Goal: Task Accomplishment & Management: Complete application form

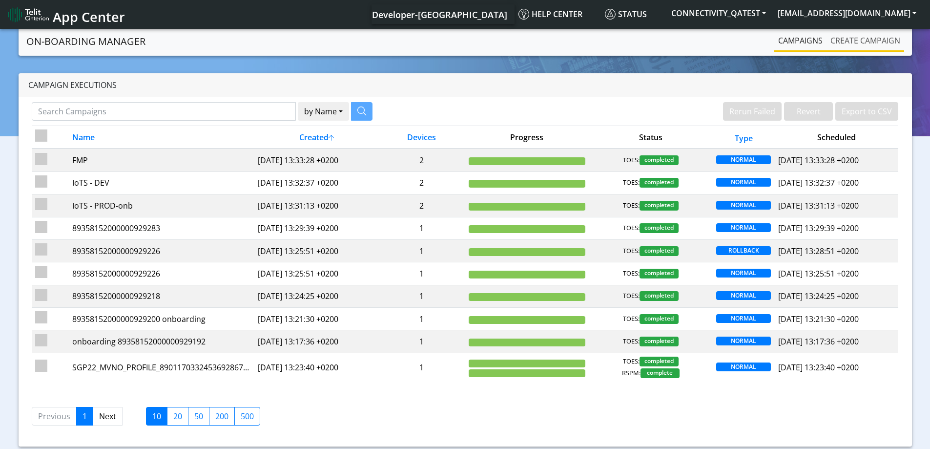
click at [860, 41] on link "Create campaign" at bounding box center [866, 41] width 78 height 20
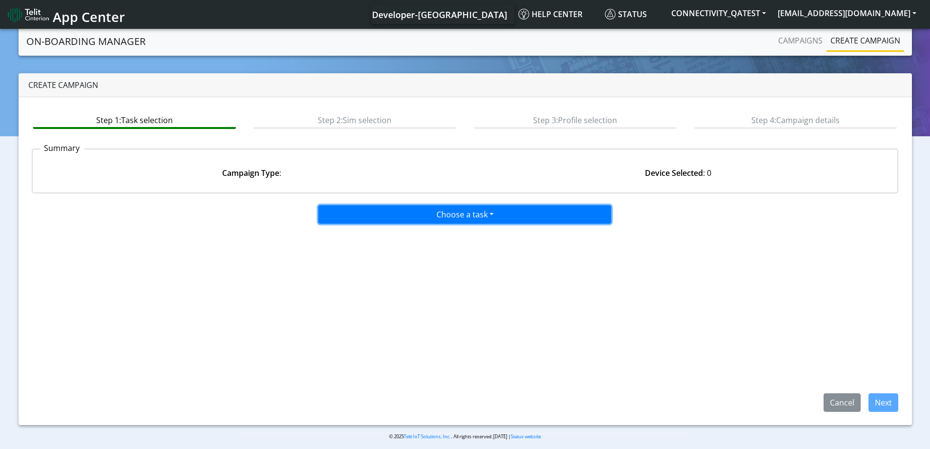
click at [492, 222] on button "Choose a task" at bounding box center [464, 214] width 293 height 19
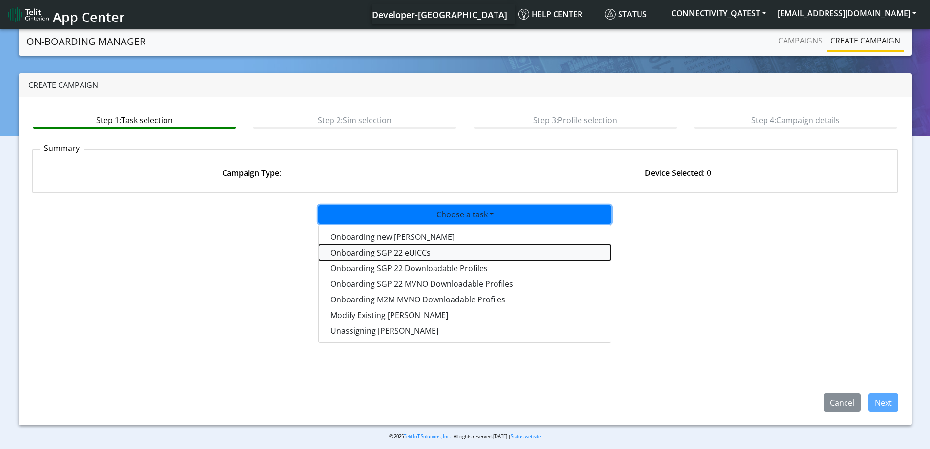
click at [414, 256] on tasksgp22eUICC-dropdown "Onboarding SGP.22 eUICCs" at bounding box center [465, 253] width 292 height 16
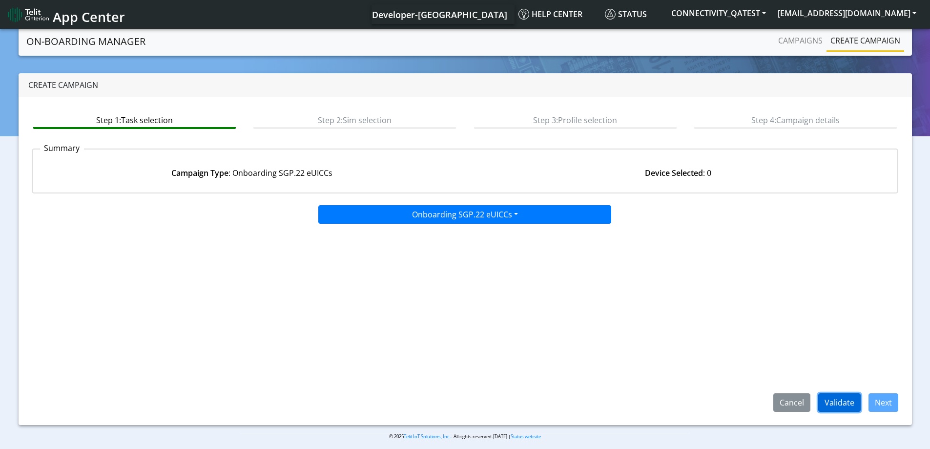
click at [854, 402] on button "Validate" at bounding box center [840, 402] width 42 height 19
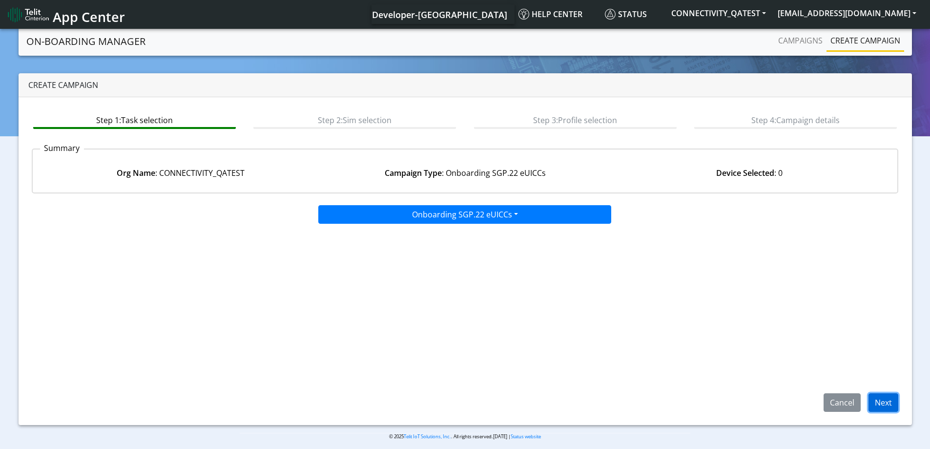
click at [878, 401] on button "Next" at bounding box center [884, 402] width 30 height 19
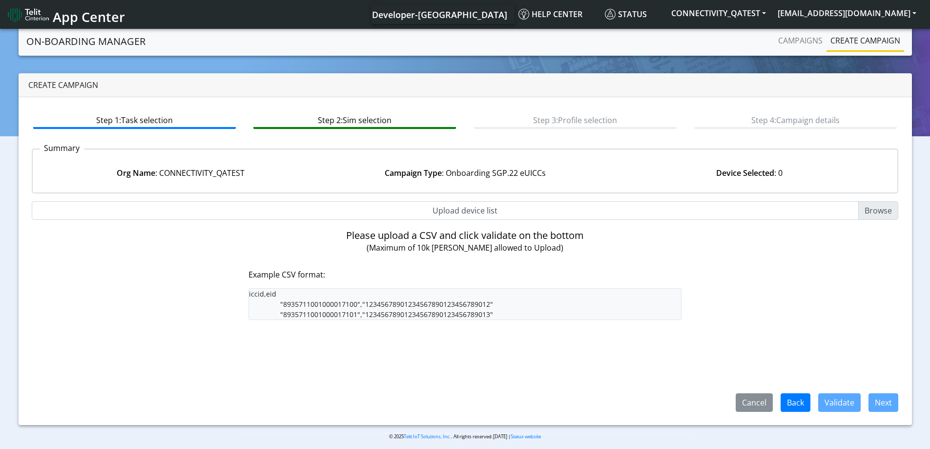
click at [868, 214] on input "Upload device list" at bounding box center [465, 210] width 867 height 19
type input "C:\fakepath\tacEsim927-serverfarm02.txt"
click at [880, 207] on input "Upload device list" at bounding box center [465, 210] width 867 height 19
type input "C:\fakepath\tacEsim927-serverfarm02.csv"
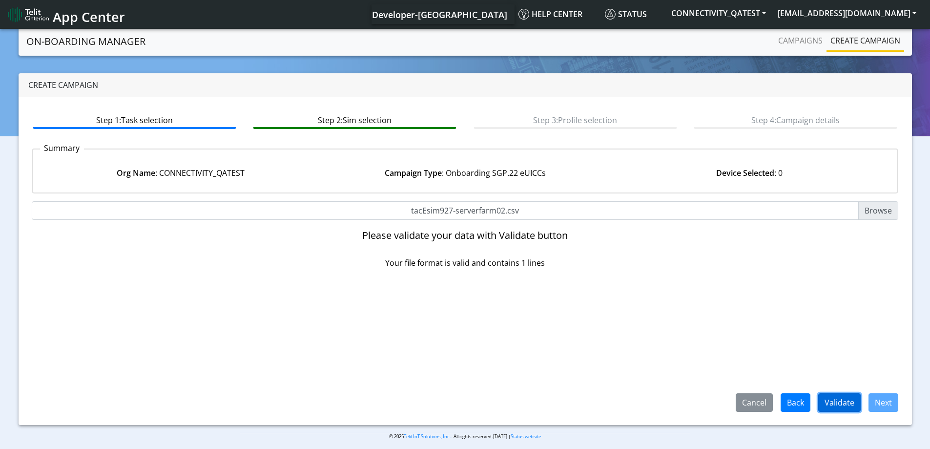
click at [841, 402] on button "Validate" at bounding box center [840, 402] width 42 height 19
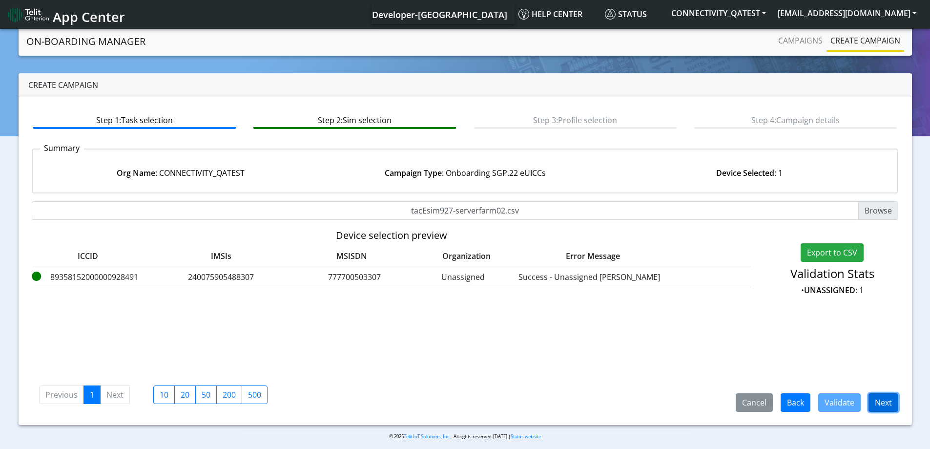
click at [882, 399] on button "Next" at bounding box center [884, 402] width 30 height 19
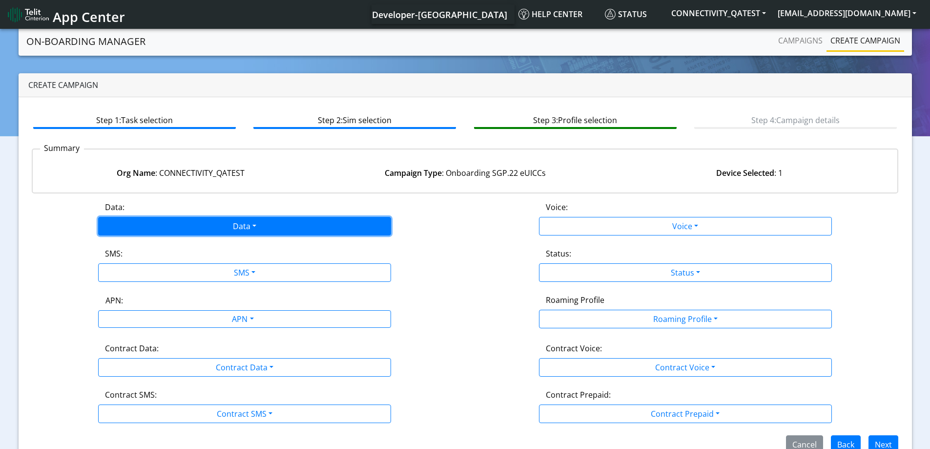
click at [212, 225] on button "Data" at bounding box center [244, 226] width 293 height 19
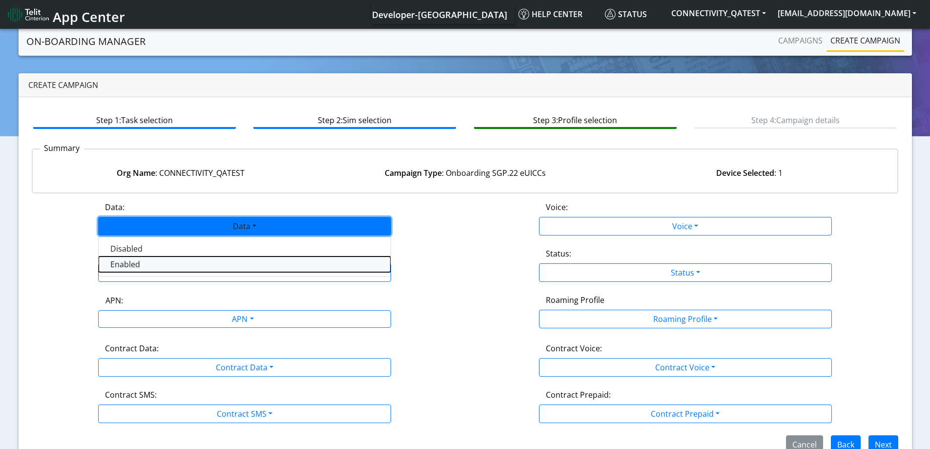
click at [141, 261] on button "Enabled" at bounding box center [245, 264] width 292 height 16
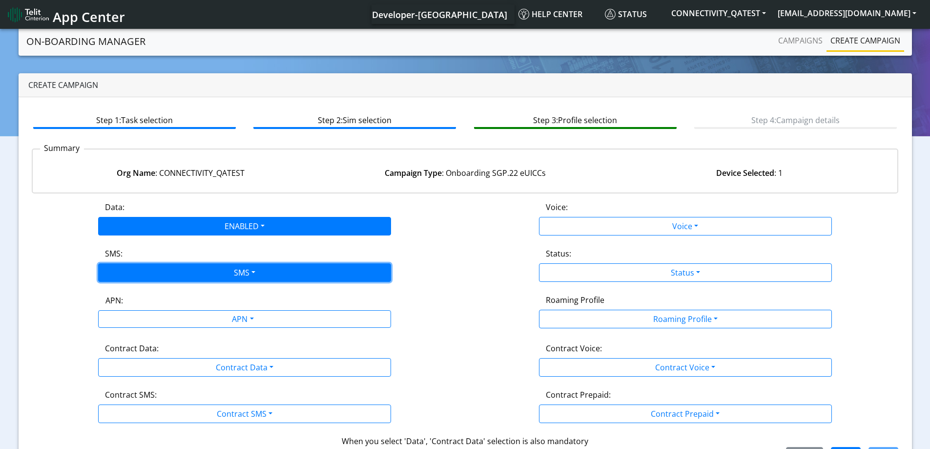
click at [150, 270] on button "SMS" at bounding box center [244, 272] width 293 height 19
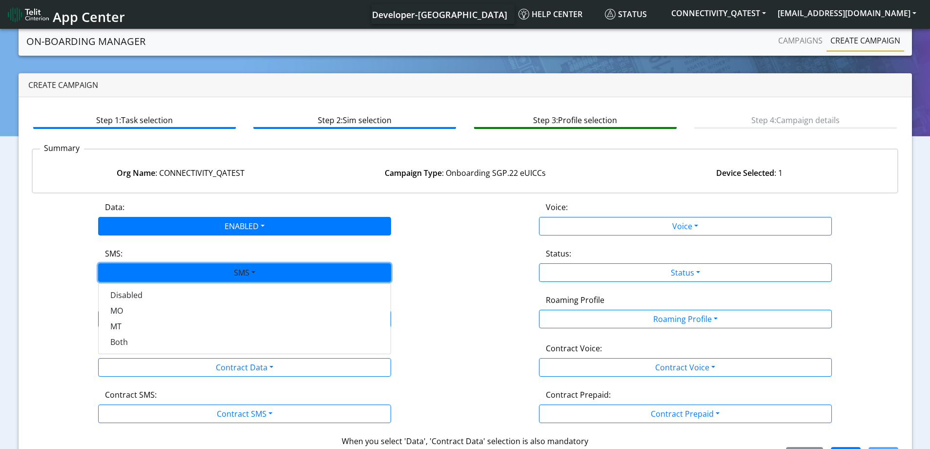
click at [130, 350] on div "Disabled MO MT Both" at bounding box center [244, 318] width 293 height 71
click at [130, 342] on button "Both" at bounding box center [245, 342] width 292 height 16
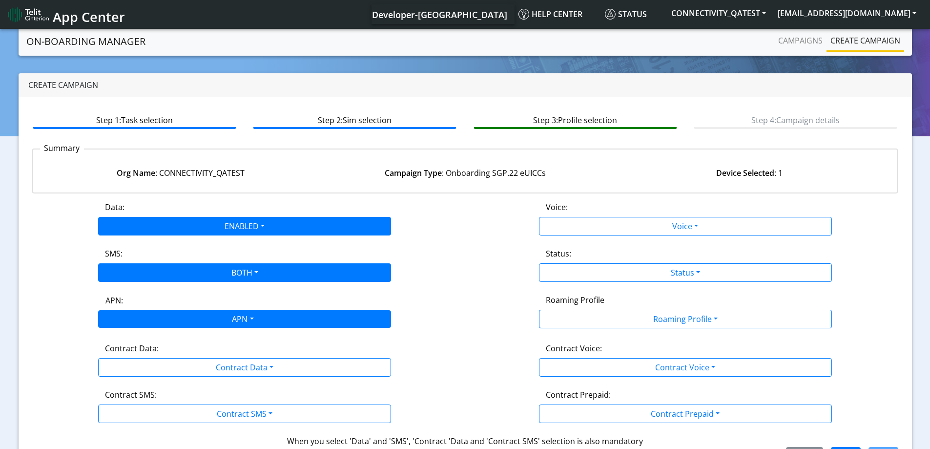
click at [148, 322] on div "APN" at bounding box center [242, 320] width 310 height 19
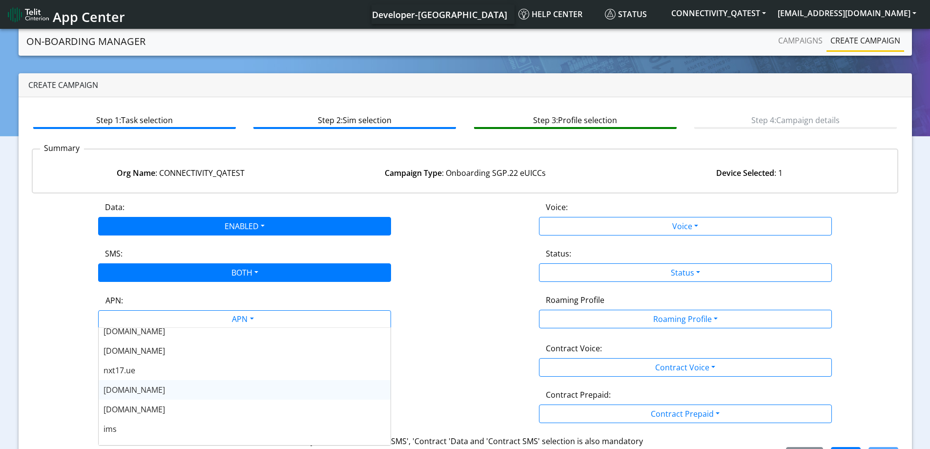
scroll to position [49, 0]
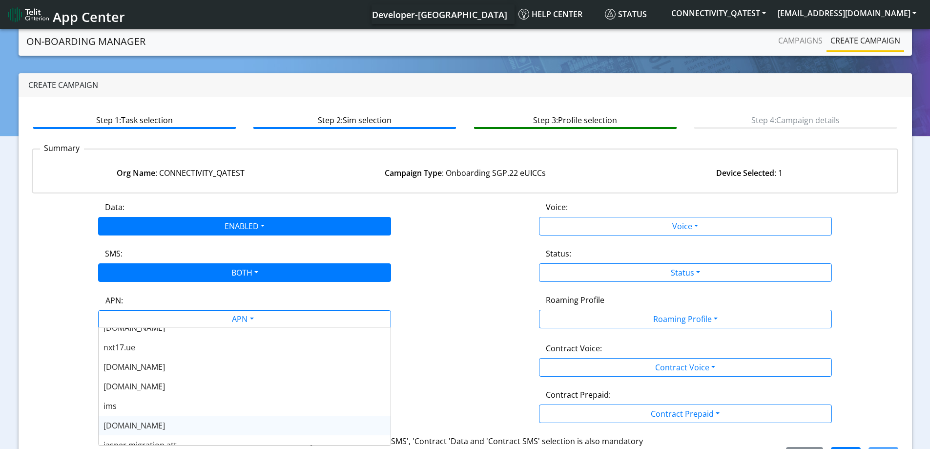
click at [122, 421] on span "nxt23.net" at bounding box center [135, 425] width 62 height 11
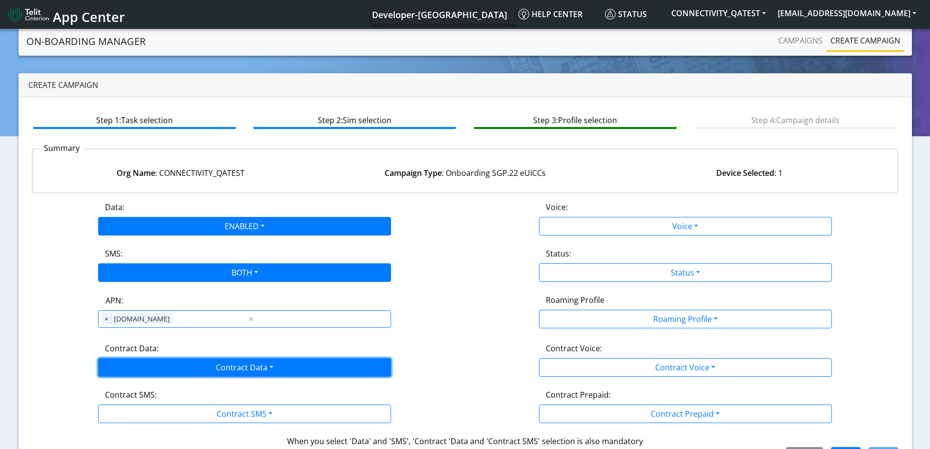
click at [136, 360] on button "Contract Data" at bounding box center [244, 367] width 293 height 19
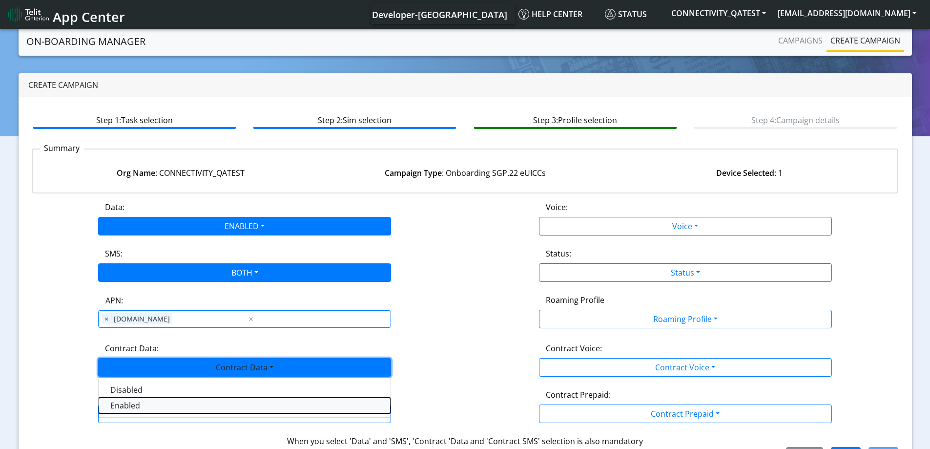
click at [131, 407] on Dataenabled-dropdown "Enabled" at bounding box center [245, 406] width 292 height 16
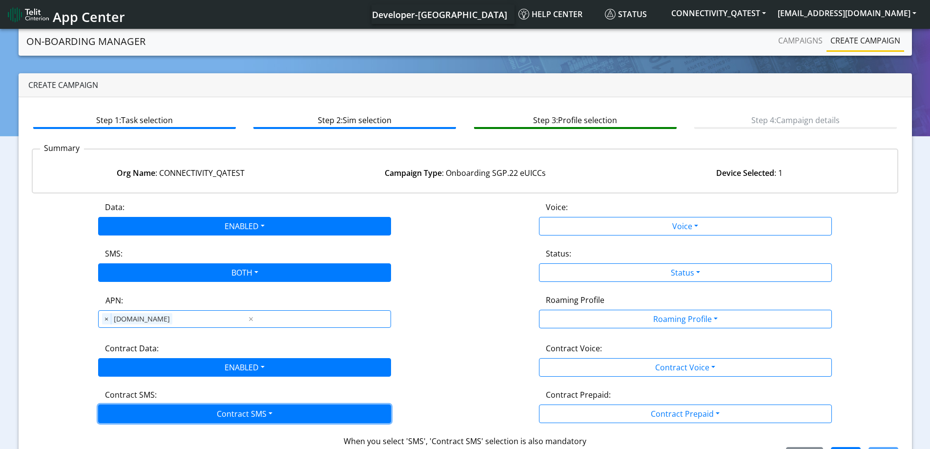
click at [131, 405] on button "Contract SMS" at bounding box center [244, 413] width 293 height 19
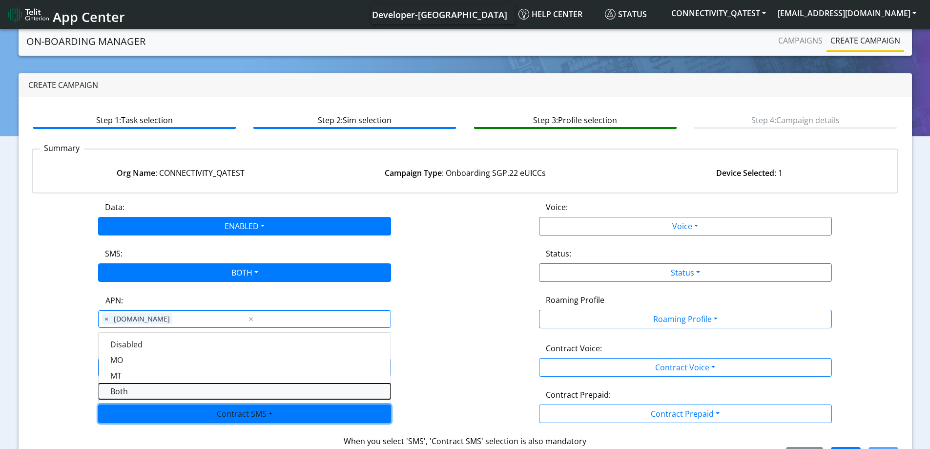
click at [120, 387] on SMSboth-dropdown "Both" at bounding box center [245, 391] width 292 height 16
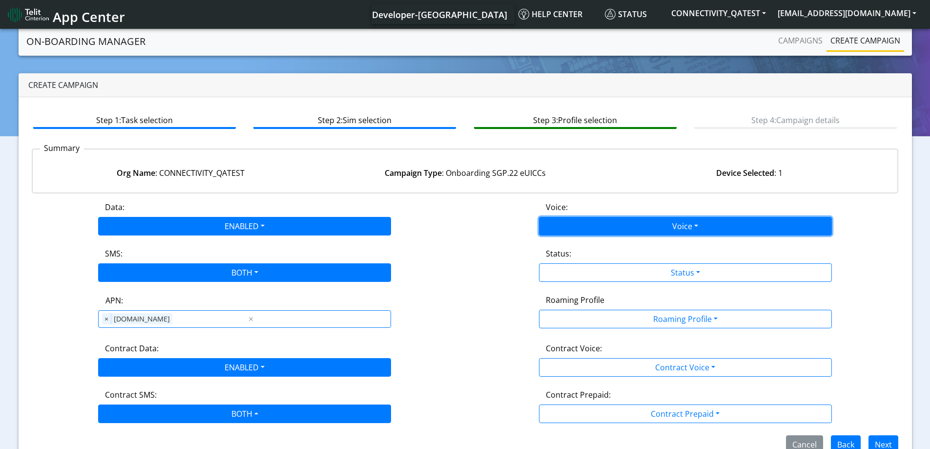
click at [569, 234] on button "Voice" at bounding box center [685, 226] width 293 height 19
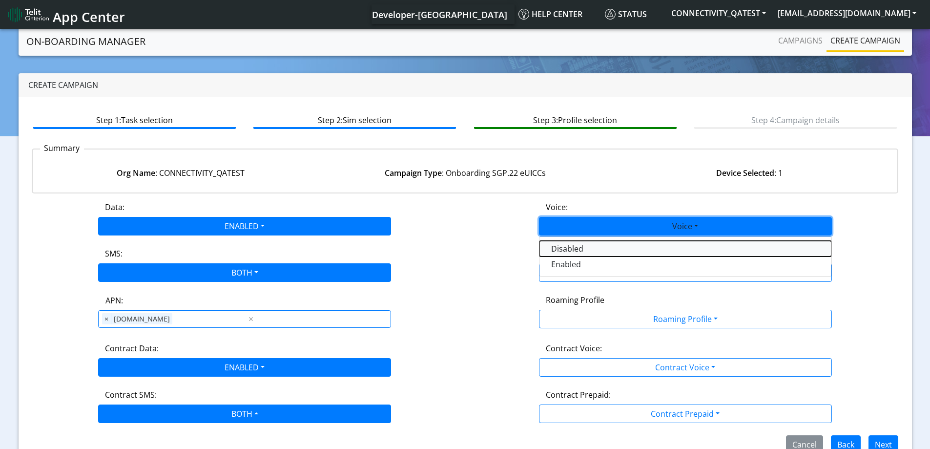
click at [569, 247] on button "Disabled" at bounding box center [686, 249] width 292 height 16
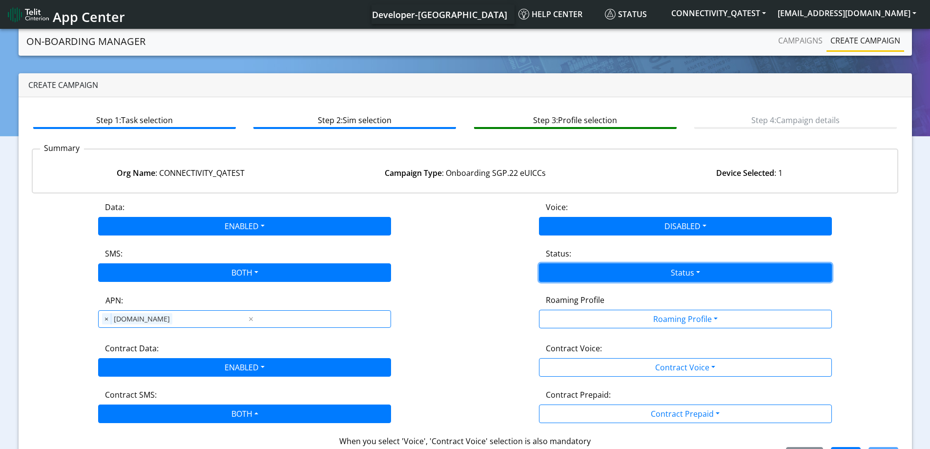
click at [559, 269] on button "Status" at bounding box center [685, 272] width 293 height 19
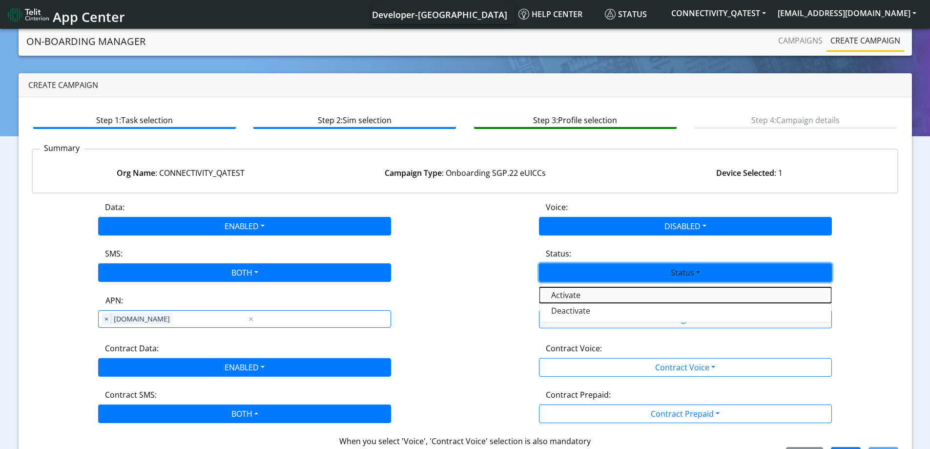
click at [567, 296] on button "Activate" at bounding box center [686, 295] width 292 height 16
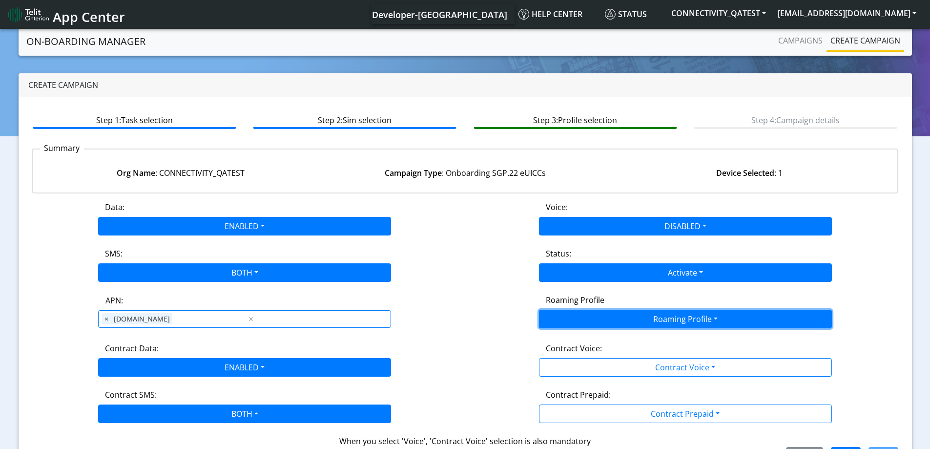
click at [567, 319] on button "Roaming Profile" at bounding box center [685, 319] width 293 height 19
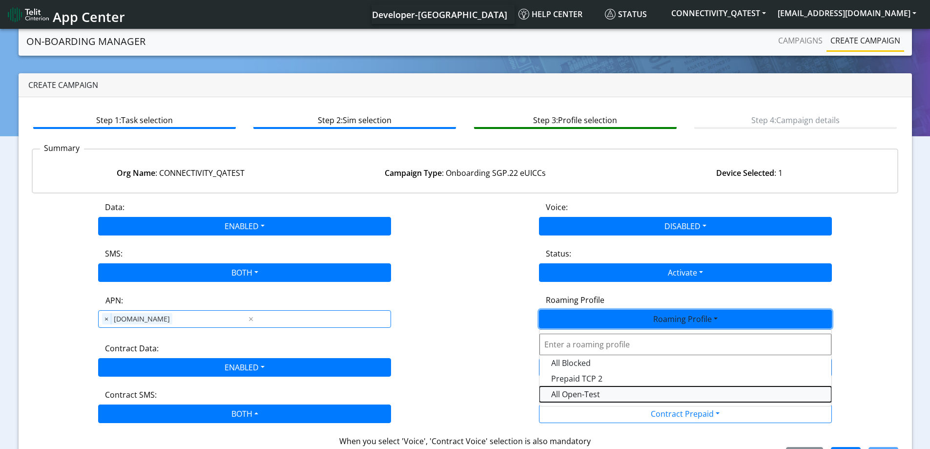
click at [575, 398] on Profile-dropdown "All Open-Test" at bounding box center [686, 394] width 292 height 16
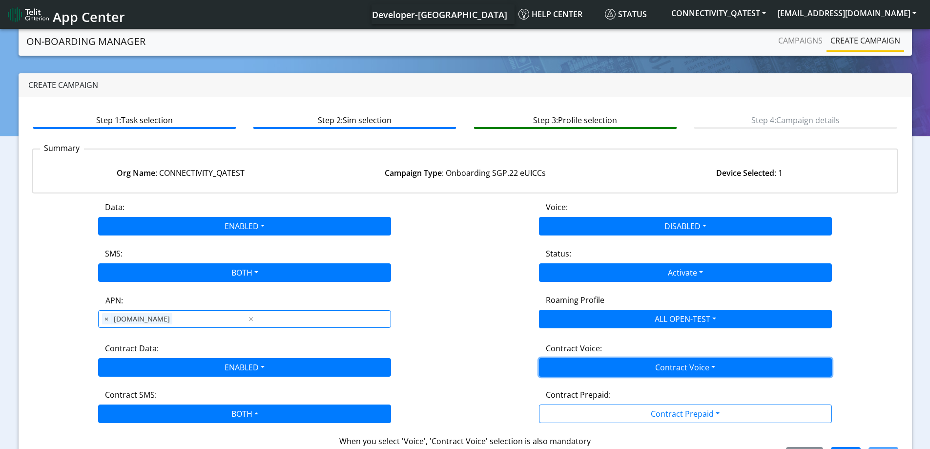
click at [591, 360] on button "Contract Voice" at bounding box center [685, 367] width 293 height 19
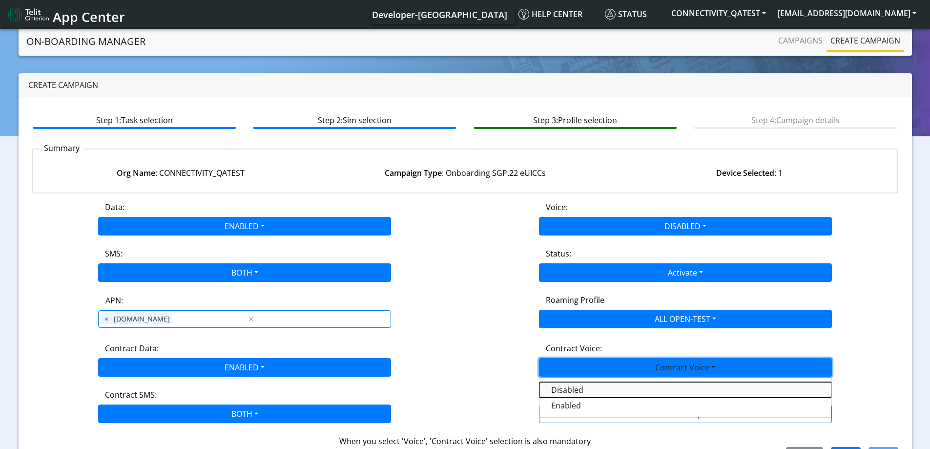
click at [576, 387] on Voicedisabled-dropdown "Disabled" at bounding box center [686, 390] width 292 height 16
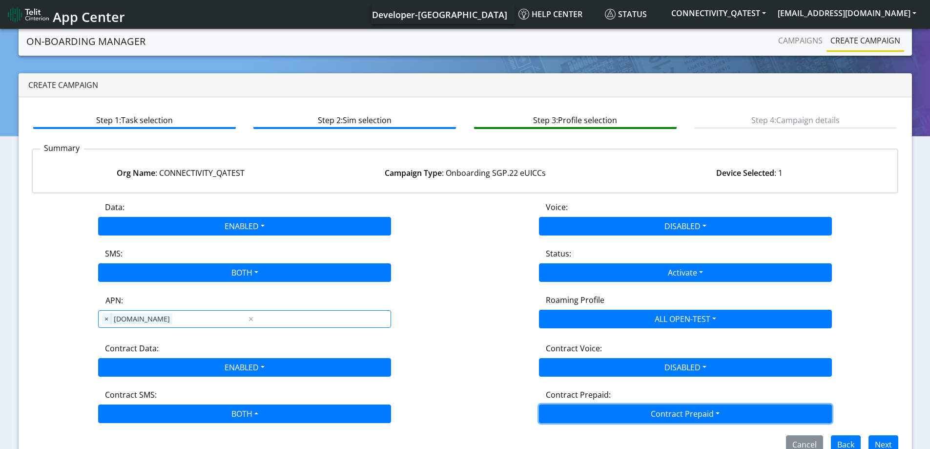
click at [595, 414] on button "Contract Prepaid" at bounding box center [685, 413] width 293 height 19
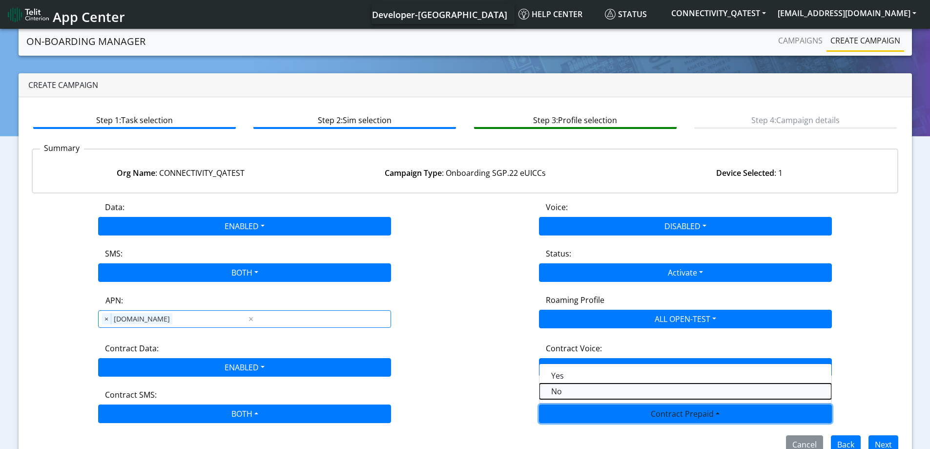
click at [560, 392] on Prepaidnotprepaid-dropdown "No" at bounding box center [686, 391] width 292 height 16
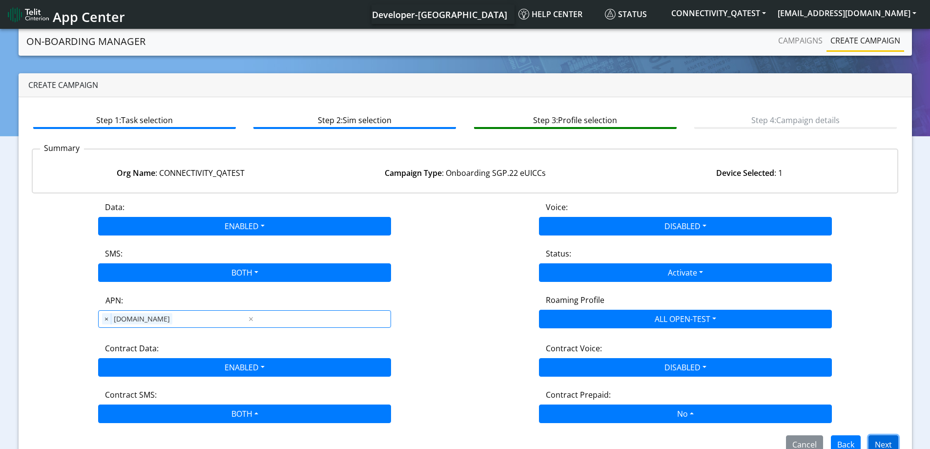
click at [888, 442] on button "Next" at bounding box center [884, 444] width 30 height 19
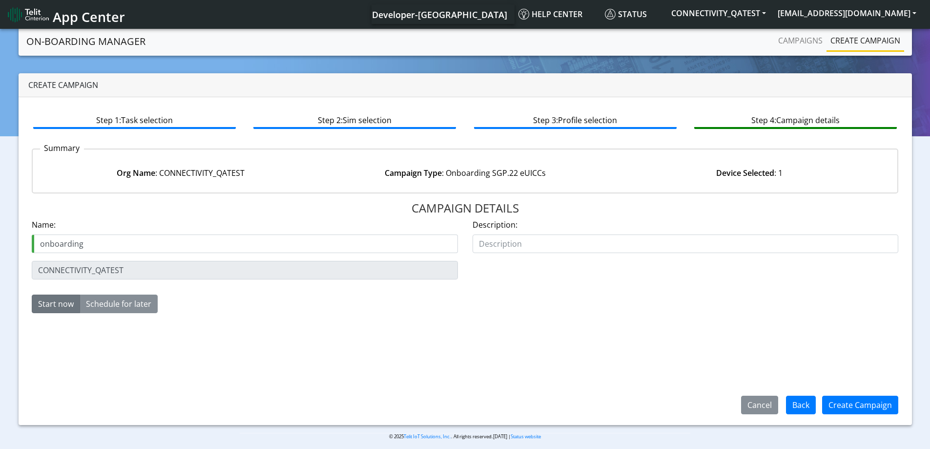
click at [132, 254] on div "Name: onboarding" at bounding box center [244, 240] width 441 height 42
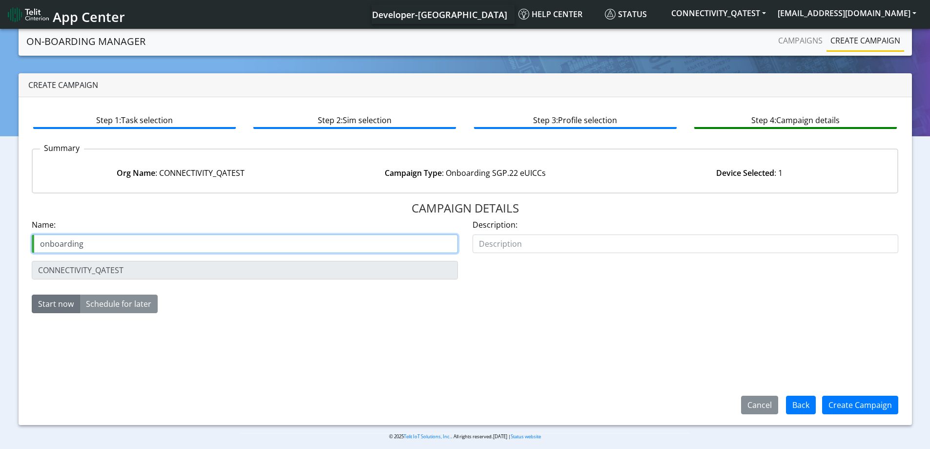
click at [126, 245] on input "onboarding" at bounding box center [245, 243] width 426 height 19
paste input "89033023426500000000060317712927"
type input "onboarding89033023426500000000060317712927"
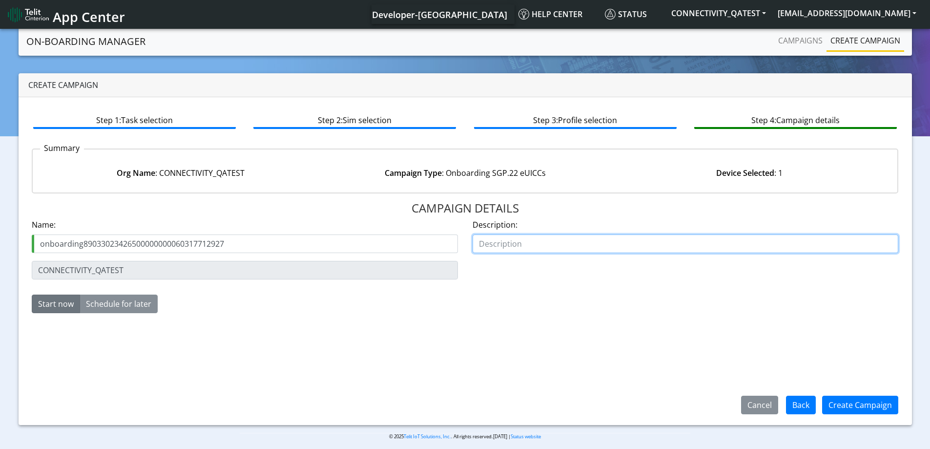
click at [500, 249] on input "text" at bounding box center [686, 243] width 426 height 19
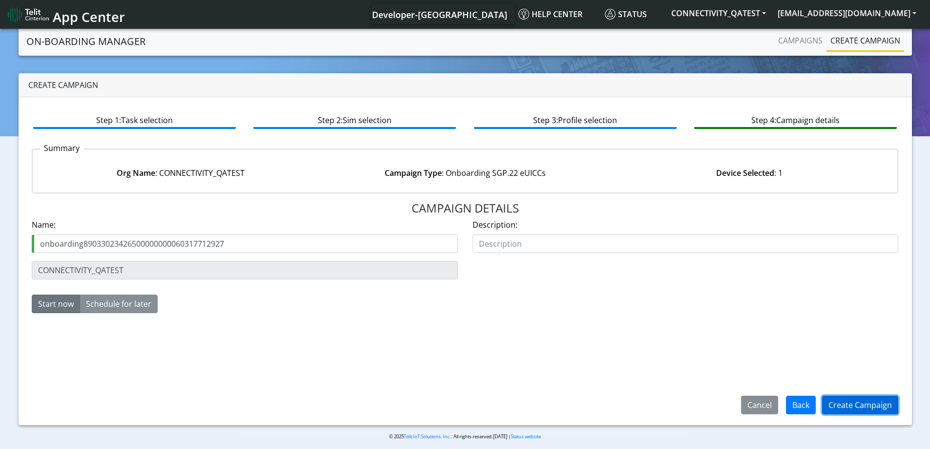
click at [843, 408] on button "Create Campaign" at bounding box center [860, 405] width 76 height 19
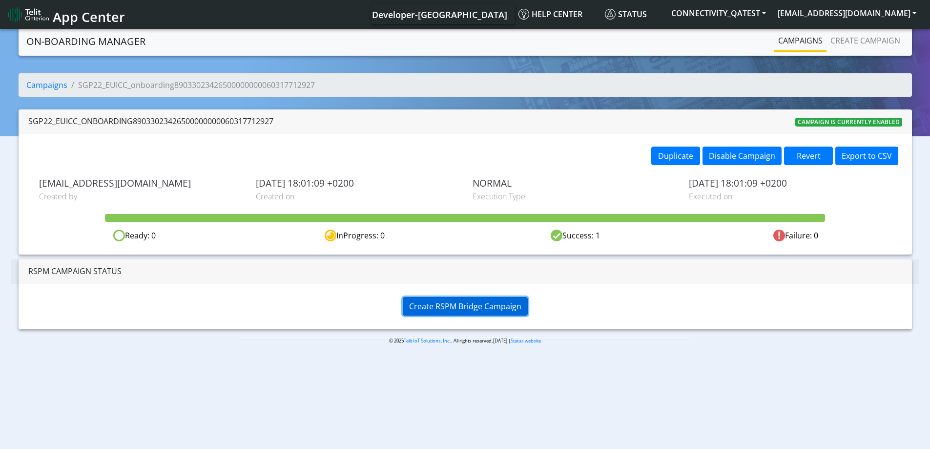
click at [490, 311] on span "Create RSPM Bridge Campaign" at bounding box center [465, 306] width 112 height 11
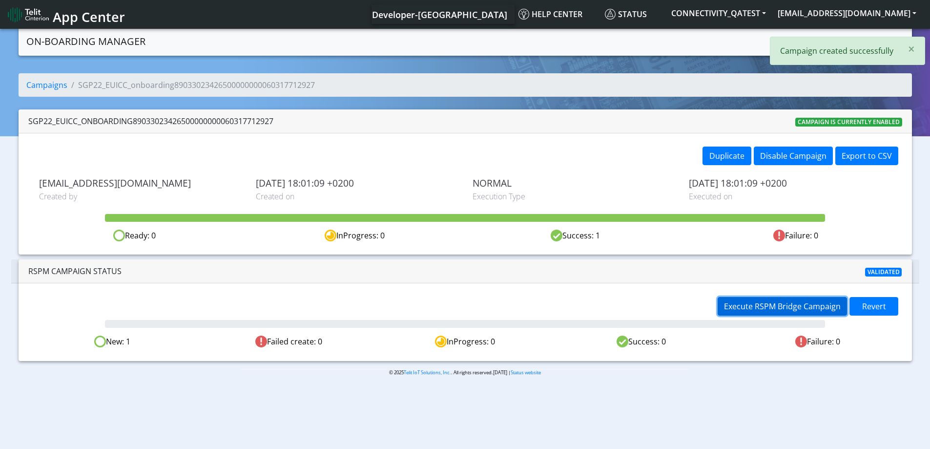
click at [754, 304] on span "Execute RSPM Bridge Campaign" at bounding box center [782, 306] width 117 height 11
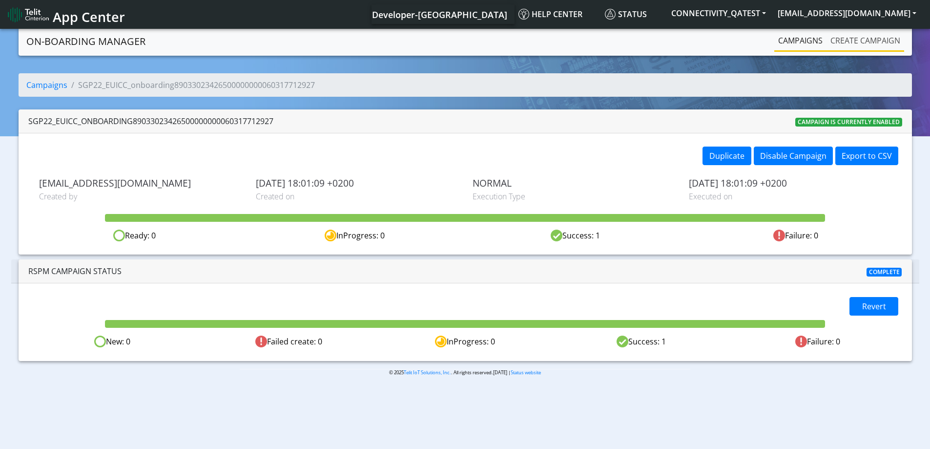
click at [879, 42] on link "Create campaign" at bounding box center [866, 41] width 78 height 20
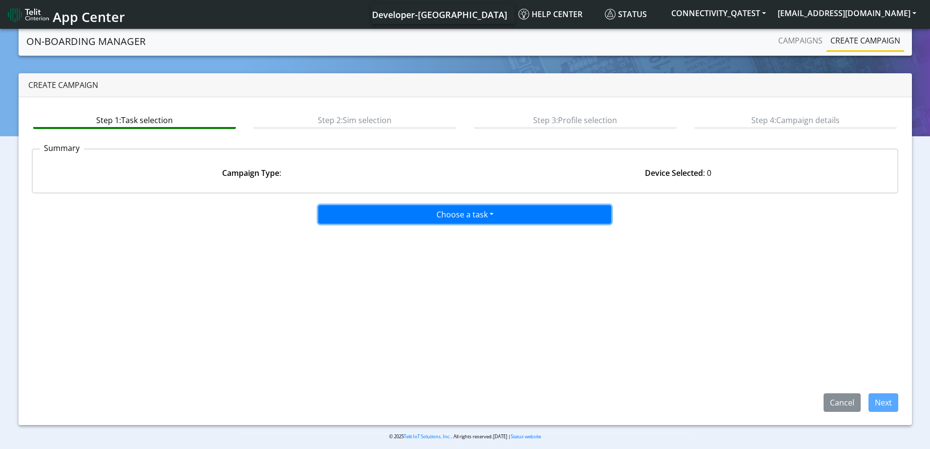
click at [467, 210] on button "Choose a task" at bounding box center [464, 214] width 293 height 19
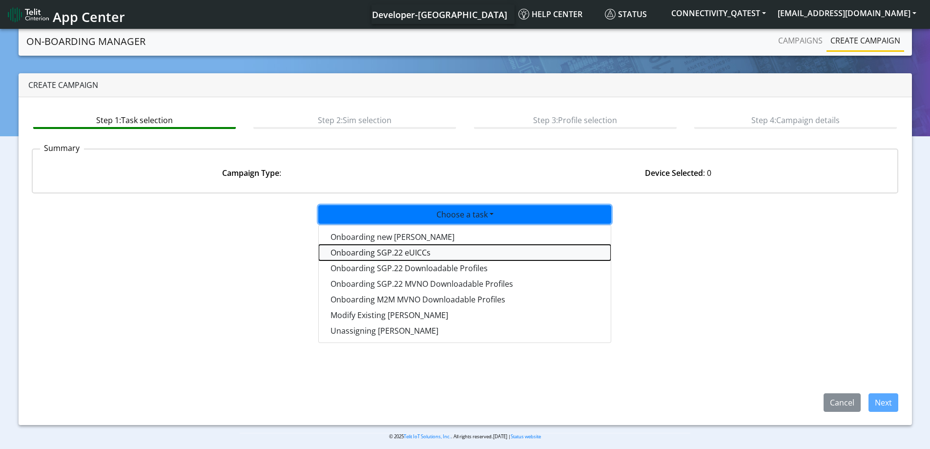
click at [416, 253] on tasksgp22eUICC-dropdown "Onboarding SGP.22 eUICCs" at bounding box center [465, 253] width 292 height 16
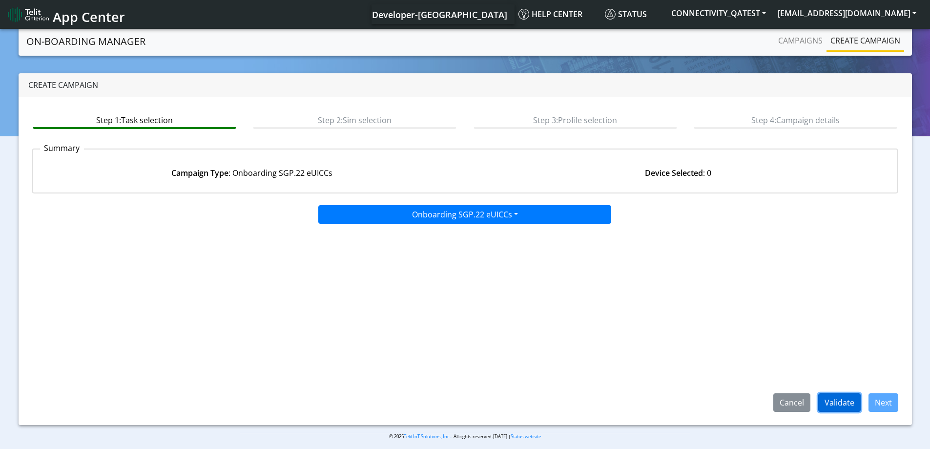
click at [851, 403] on button "Validate" at bounding box center [840, 402] width 42 height 19
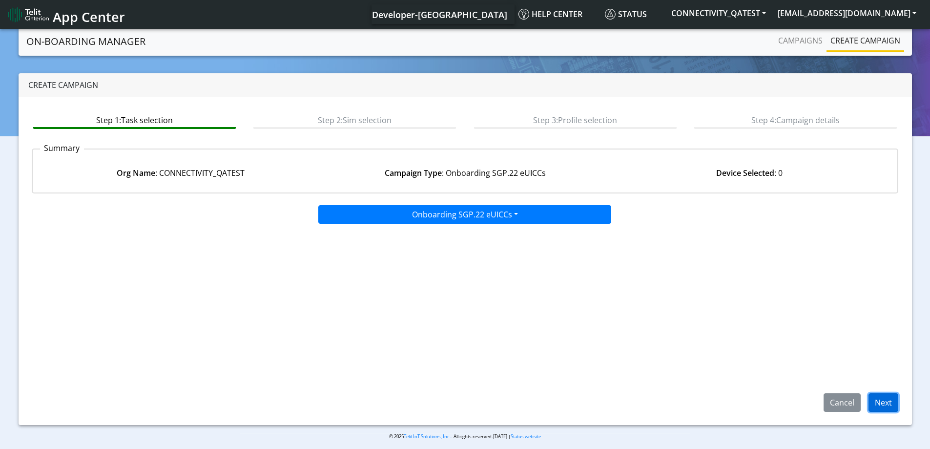
click at [880, 402] on button "Next" at bounding box center [884, 402] width 30 height 19
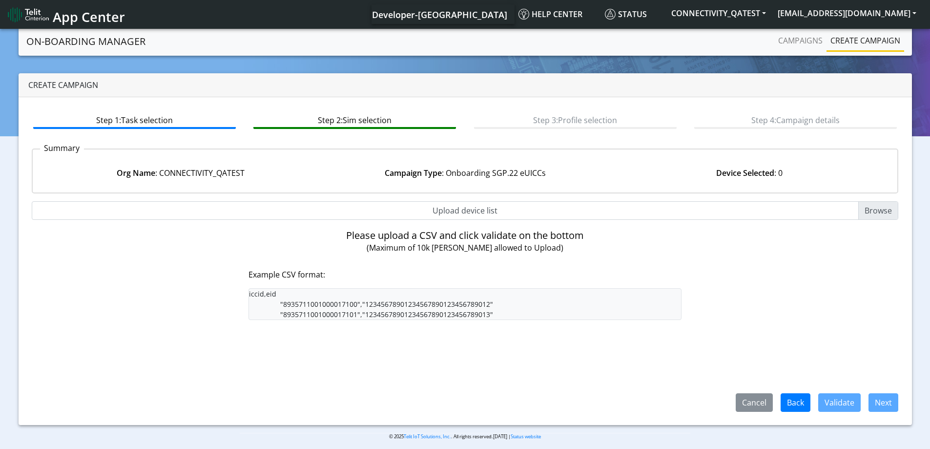
click at [868, 213] on input "Upload device list" at bounding box center [465, 210] width 867 height 19
type input "C:\fakepath\tacEsim89033023426500000000060317713024-serverfarm02.csv"
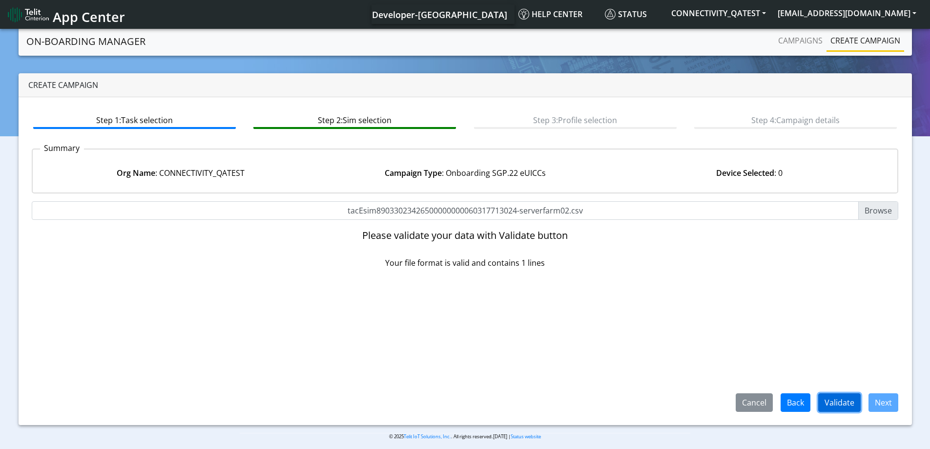
click at [842, 397] on button "Validate" at bounding box center [840, 402] width 42 height 19
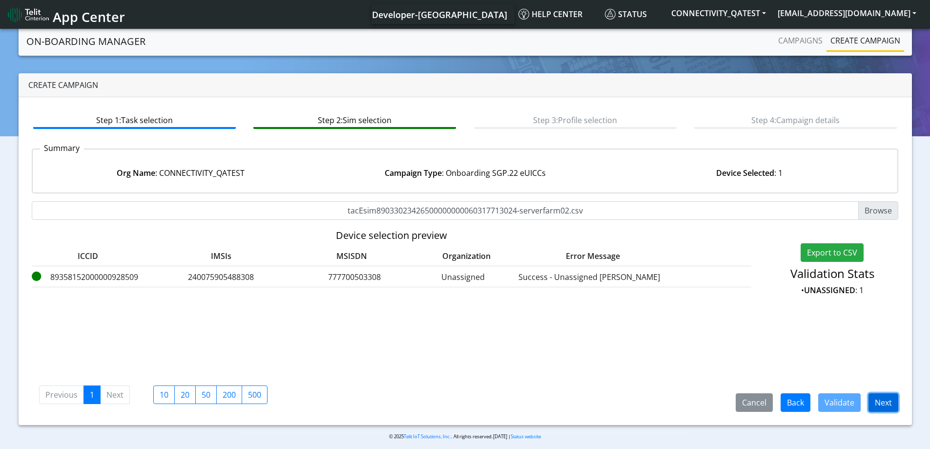
click at [881, 401] on button "Next" at bounding box center [884, 402] width 30 height 19
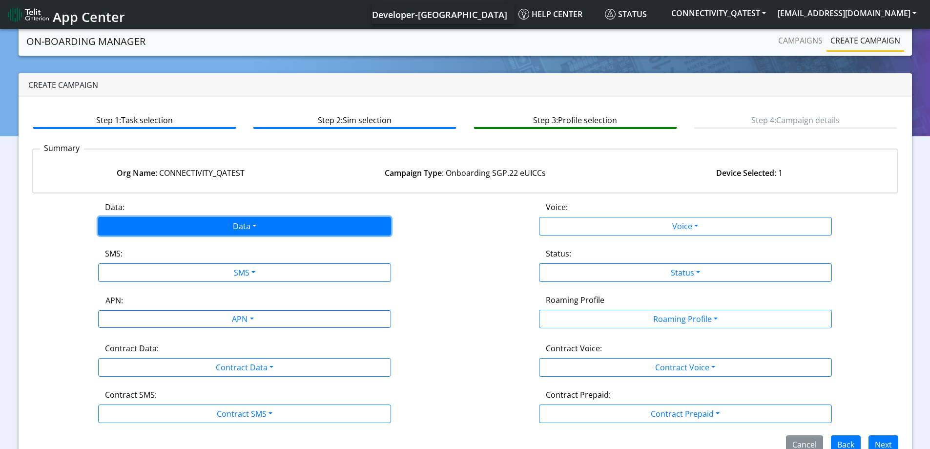
click at [227, 227] on button "Data" at bounding box center [244, 226] width 293 height 19
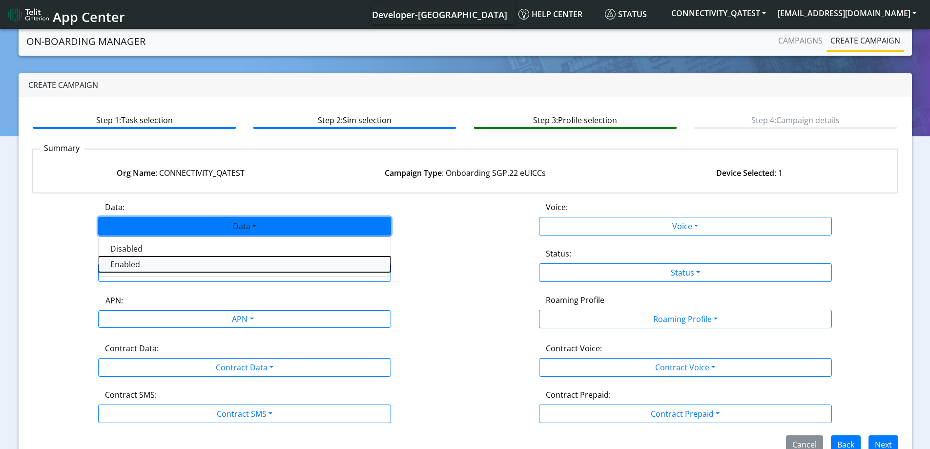
click at [145, 264] on button "Enabled" at bounding box center [245, 264] width 292 height 16
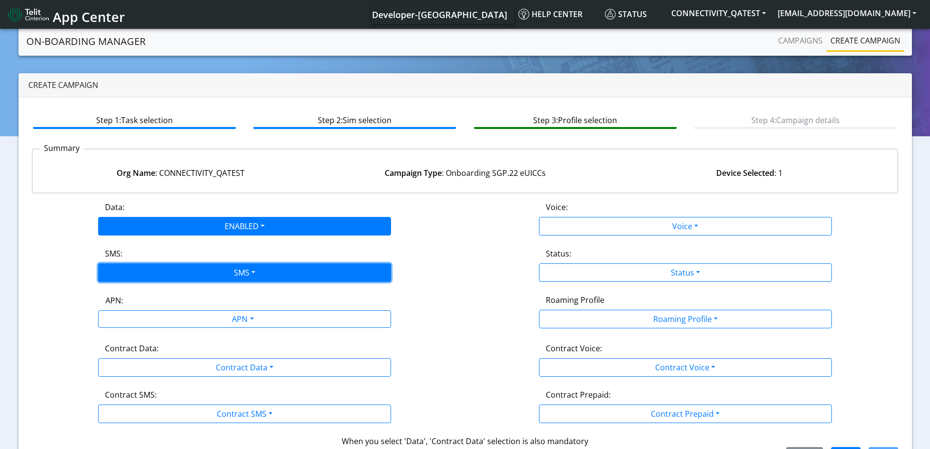
click at [145, 275] on button "SMS" at bounding box center [244, 272] width 293 height 19
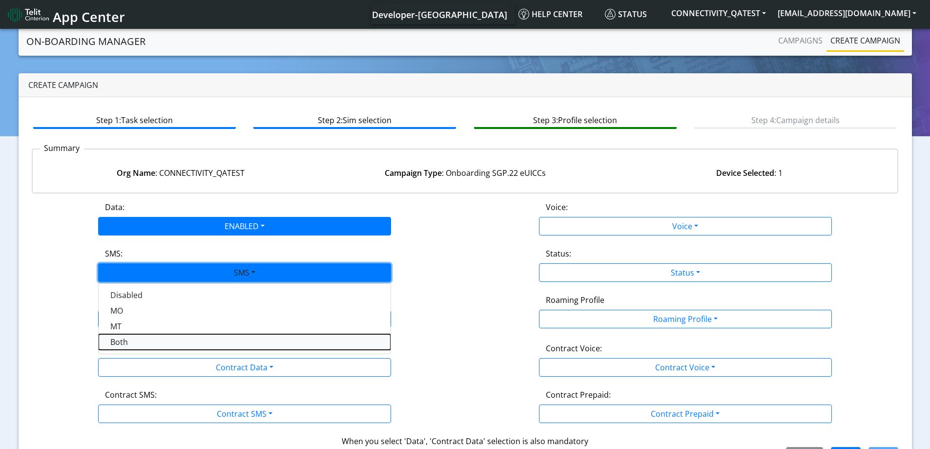
click at [147, 345] on button "Both" at bounding box center [245, 342] width 292 height 16
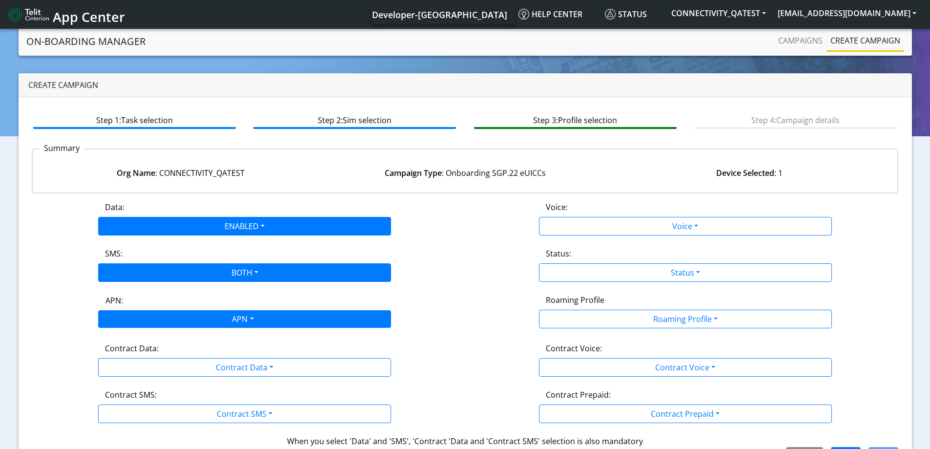
click at [154, 319] on div "APN" at bounding box center [242, 320] width 310 height 19
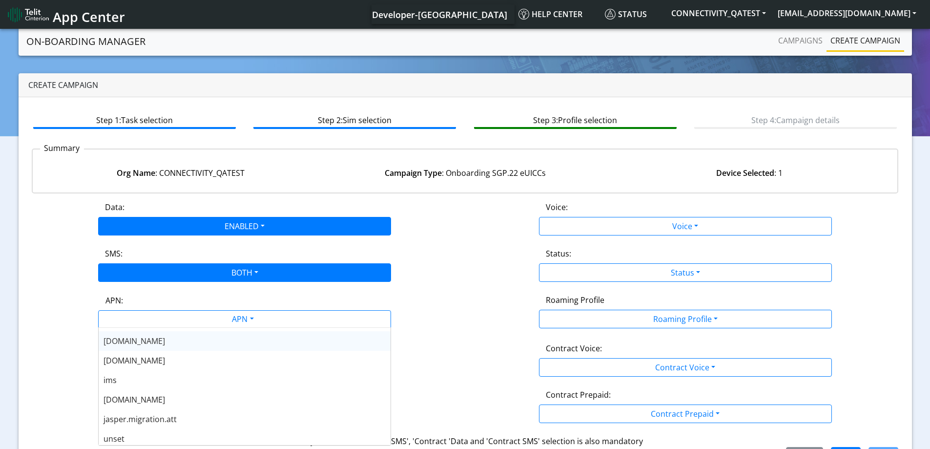
scroll to position [78, 0]
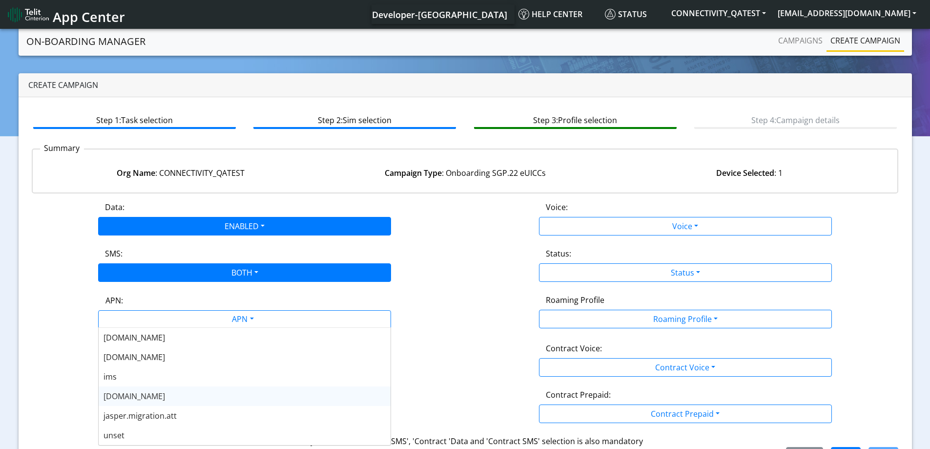
click at [131, 392] on span "nxt23.net" at bounding box center [135, 396] width 62 height 11
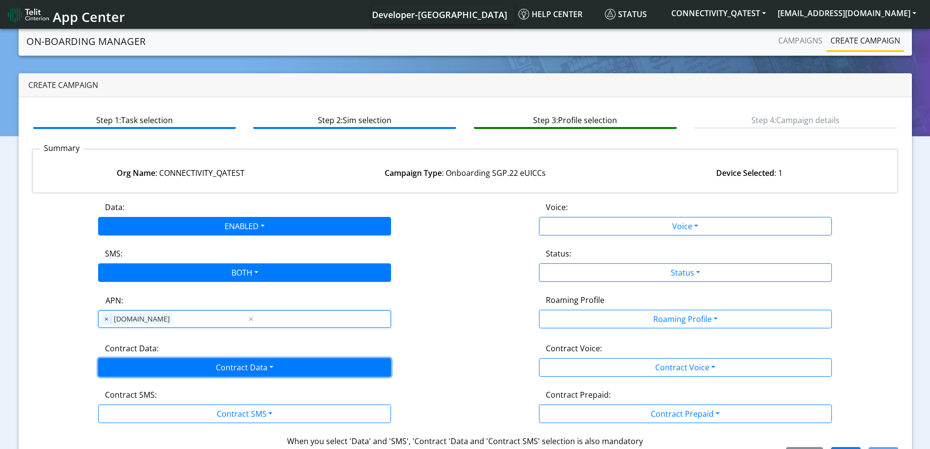
click at [162, 367] on button "Contract Data" at bounding box center [244, 367] width 293 height 19
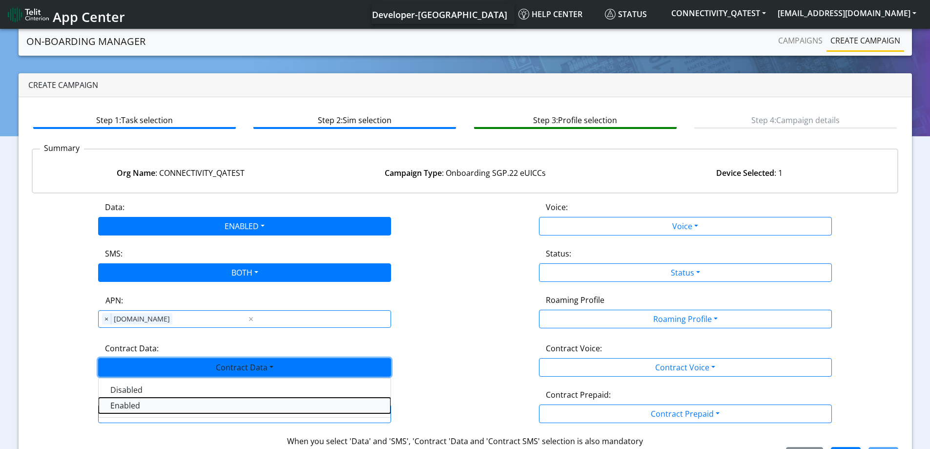
click at [133, 408] on Dataenabled-dropdown "Enabled" at bounding box center [245, 406] width 292 height 16
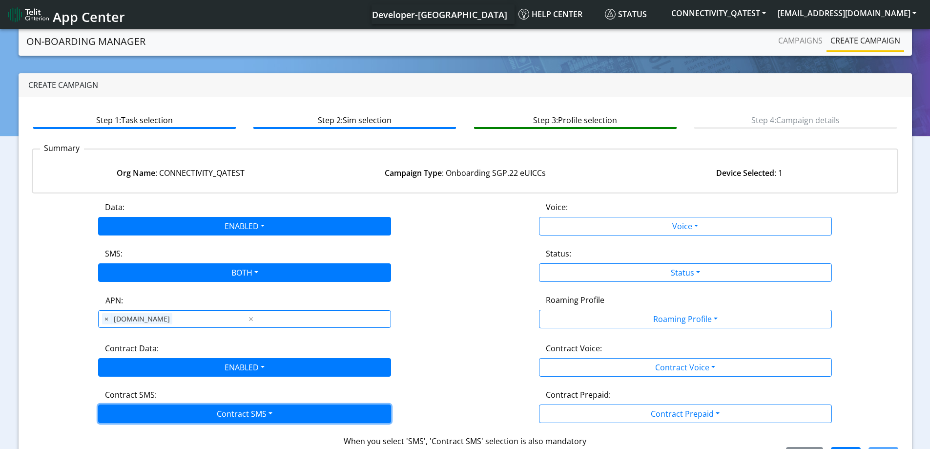
click at [131, 410] on button "Contract SMS" at bounding box center [244, 413] width 293 height 19
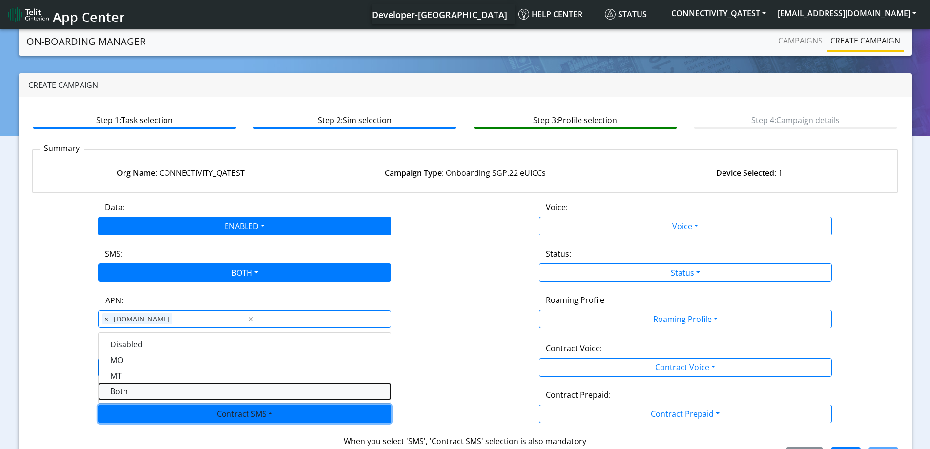
click at [127, 393] on SMSboth-dropdown "Both" at bounding box center [245, 391] width 292 height 16
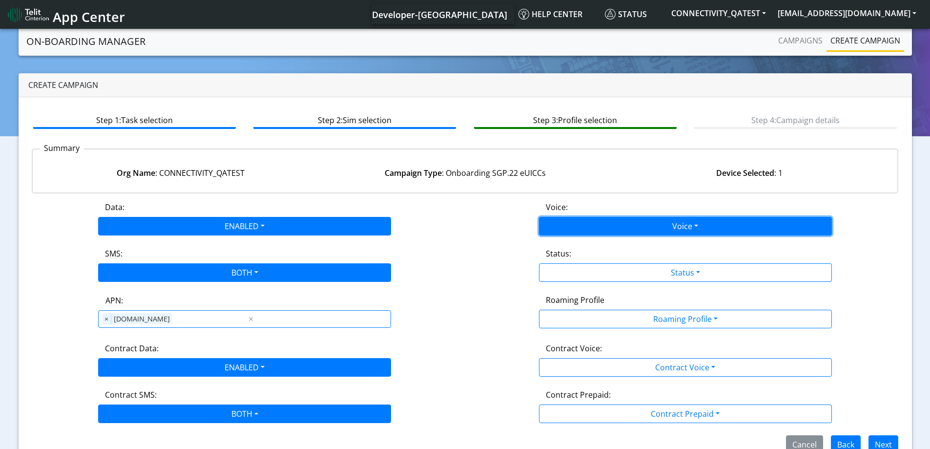
click at [558, 226] on button "Voice" at bounding box center [685, 226] width 293 height 19
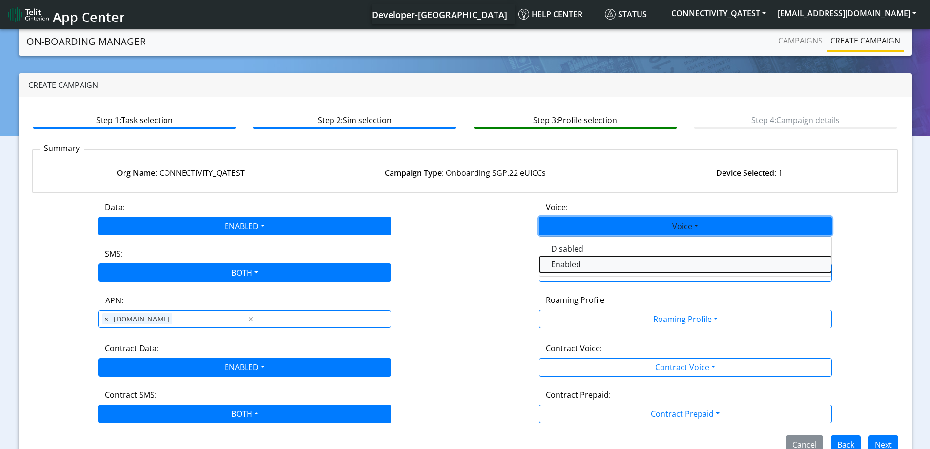
click at [564, 267] on button "Enabled" at bounding box center [686, 264] width 292 height 16
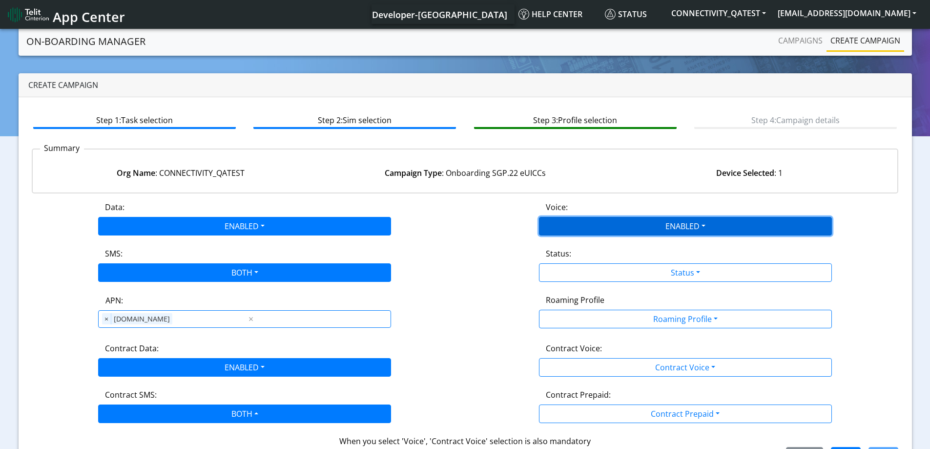
click at [573, 229] on button "ENABLED" at bounding box center [685, 226] width 293 height 19
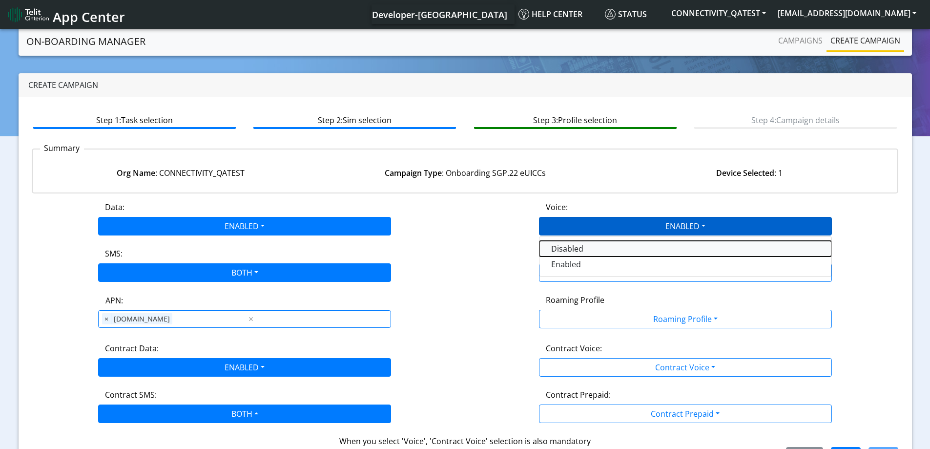
click at [567, 251] on button "Disabled" at bounding box center [686, 249] width 292 height 16
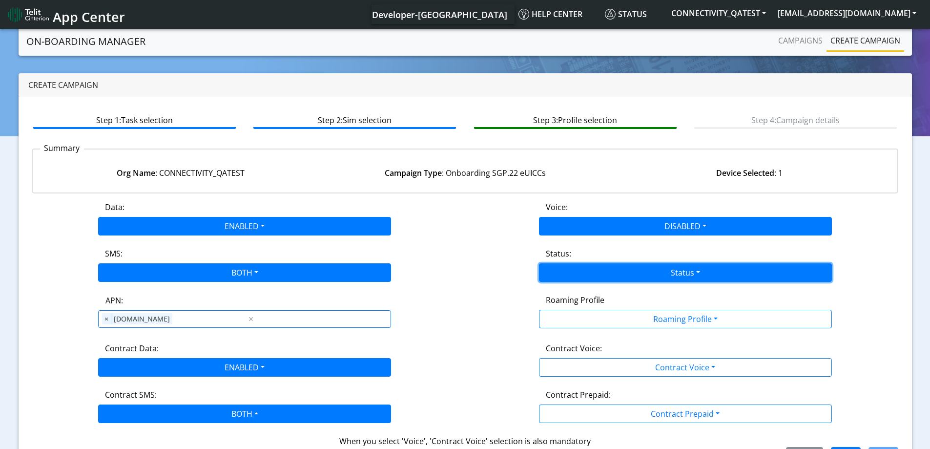
click at [563, 268] on button "Status" at bounding box center [685, 272] width 293 height 19
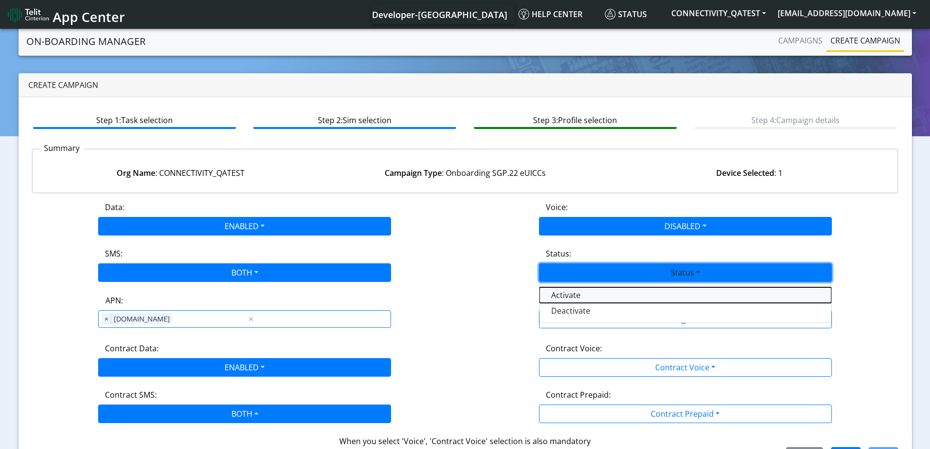
click at [562, 296] on button "Activate" at bounding box center [686, 295] width 292 height 16
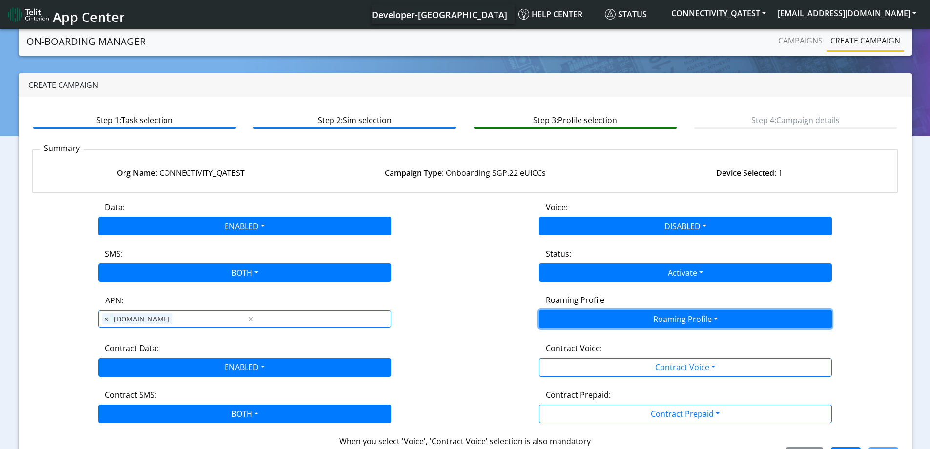
click at [567, 328] on button "Roaming Profile" at bounding box center [685, 319] width 293 height 19
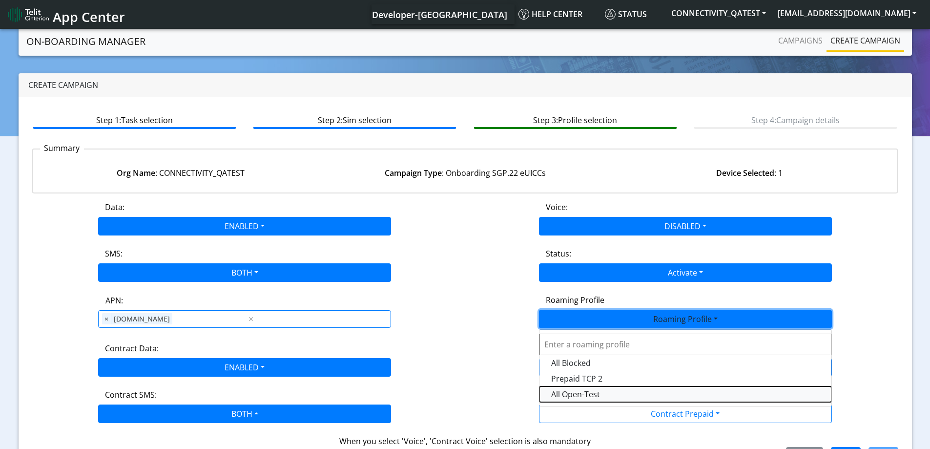
click at [573, 391] on Profile-dropdown "All Open-Test" at bounding box center [686, 394] width 292 height 16
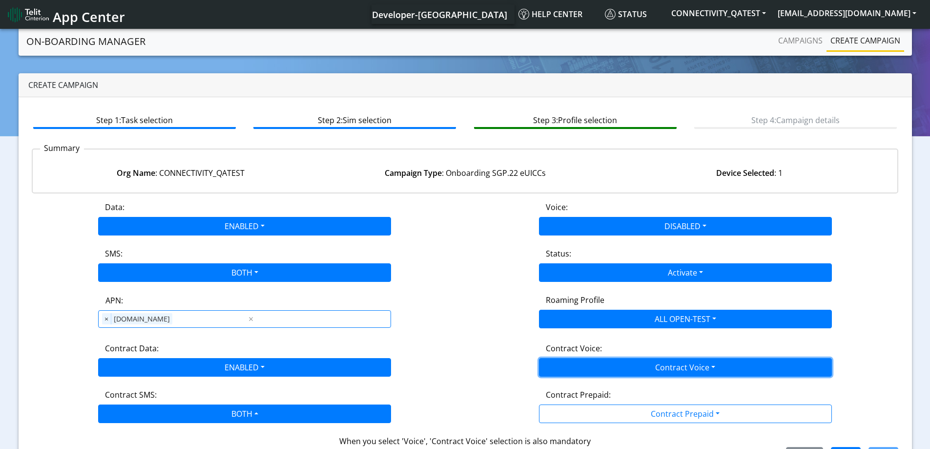
click at [592, 362] on button "Contract Voice" at bounding box center [685, 367] width 293 height 19
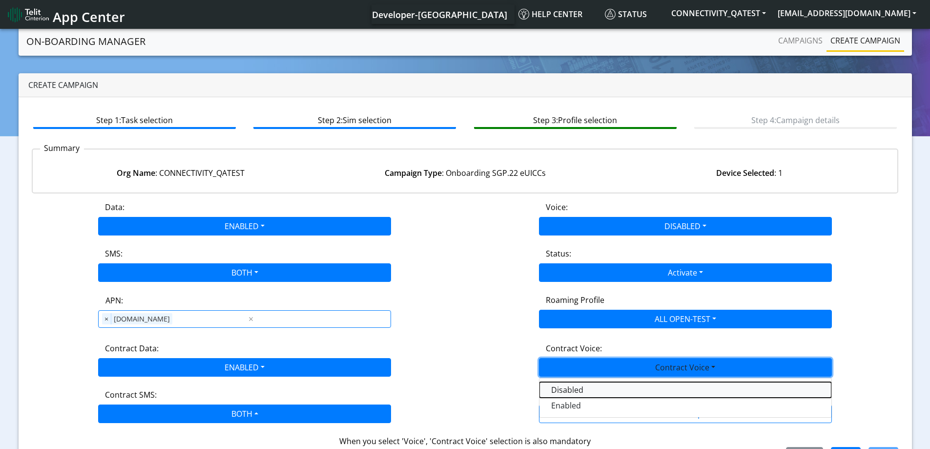
click at [576, 386] on Voicedisabled-dropdown "Disabled" at bounding box center [686, 390] width 292 height 16
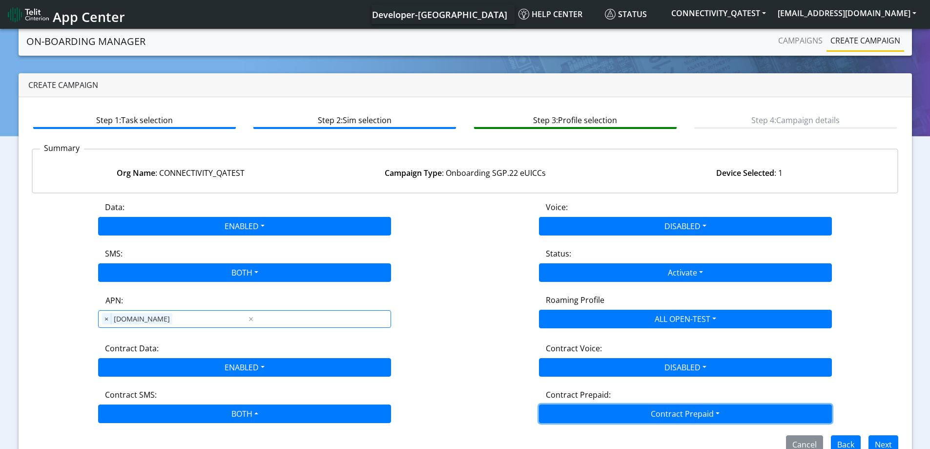
click at [582, 410] on button "Contract Prepaid" at bounding box center [685, 413] width 293 height 19
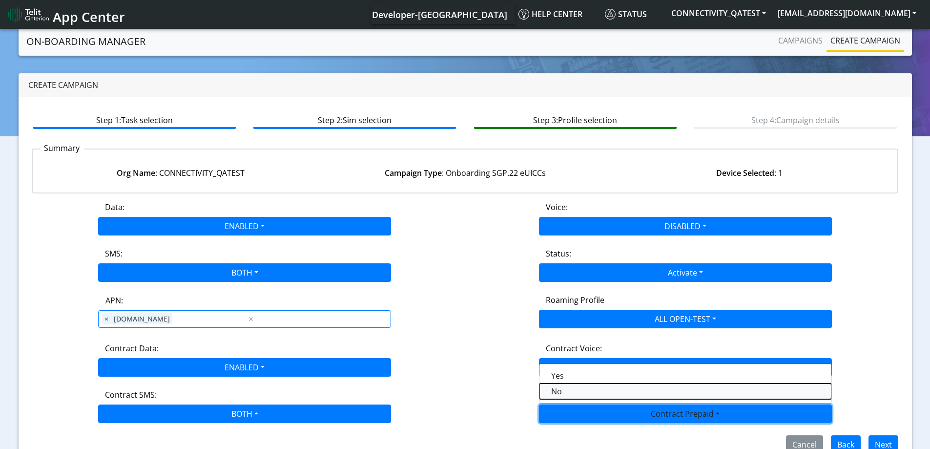
click at [565, 385] on Prepaidnotprepaid-dropdown "No" at bounding box center [686, 391] width 292 height 16
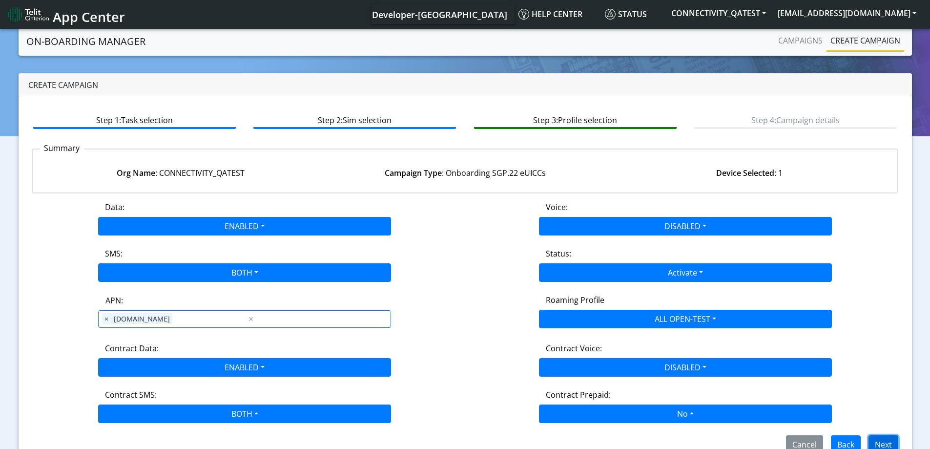
click at [883, 442] on button "Next" at bounding box center [884, 444] width 30 height 19
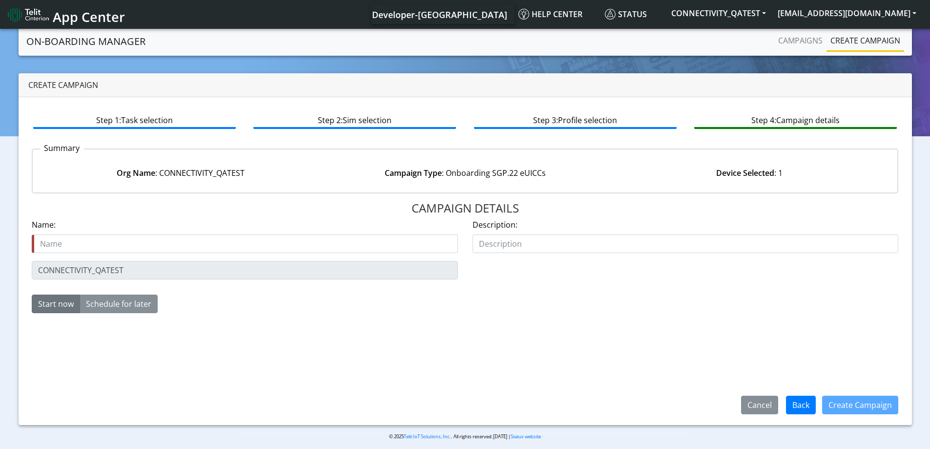
click at [62, 251] on input "text" at bounding box center [245, 243] width 426 height 19
type input "onboarding89033023426500000000060317713024"
click at [859, 404] on button "Create Campaign" at bounding box center [860, 405] width 76 height 19
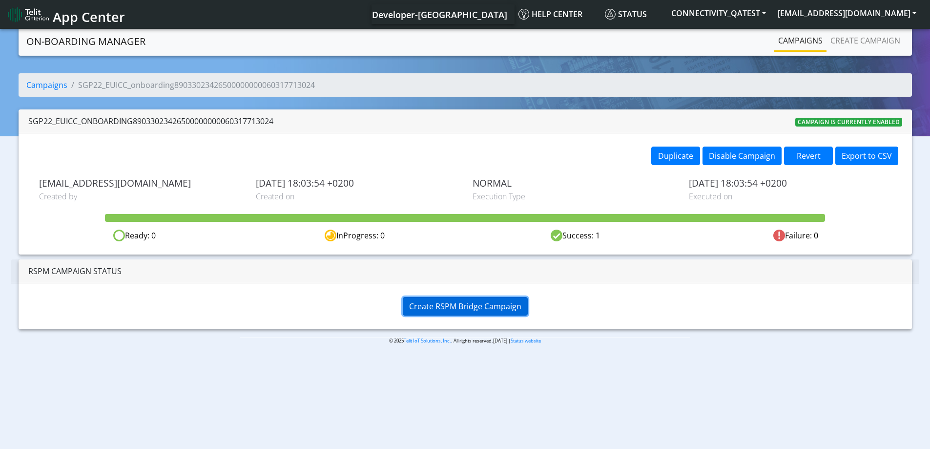
click at [463, 300] on button "Create RSPM Bridge Campaign" at bounding box center [465, 306] width 125 height 19
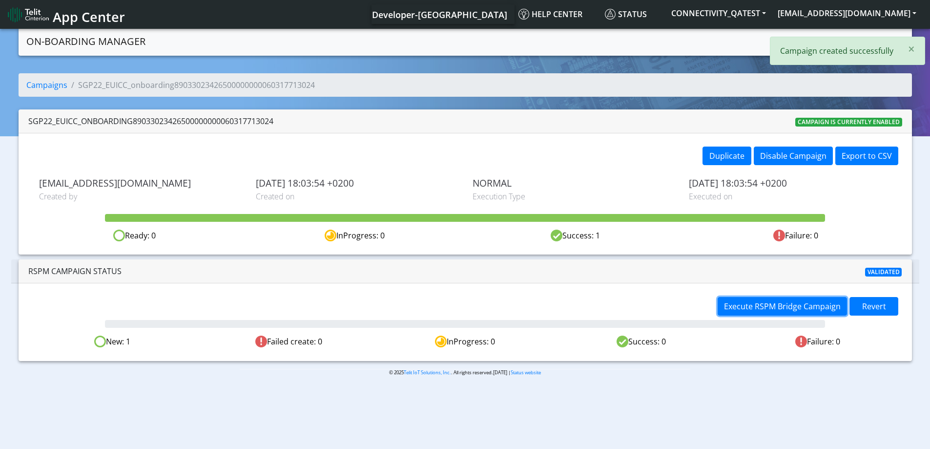
click at [792, 307] on span "Execute RSPM Bridge Campaign" at bounding box center [782, 306] width 117 height 11
